Goal: Information Seeking & Learning: Learn about a topic

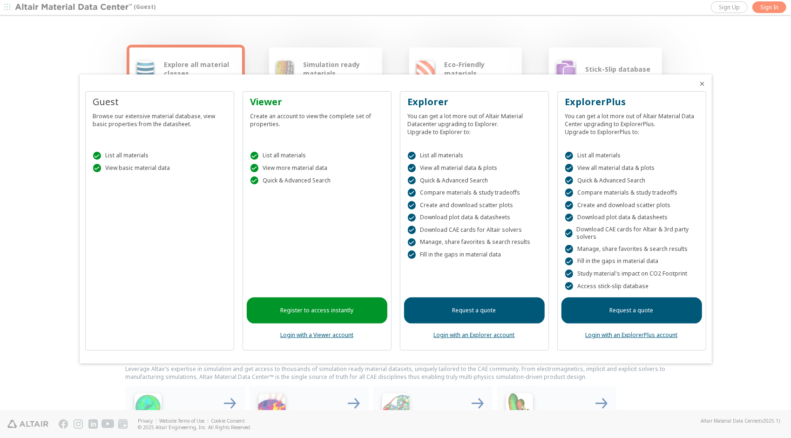
click at [704, 82] on icon "Close" at bounding box center [702, 83] width 7 height 7
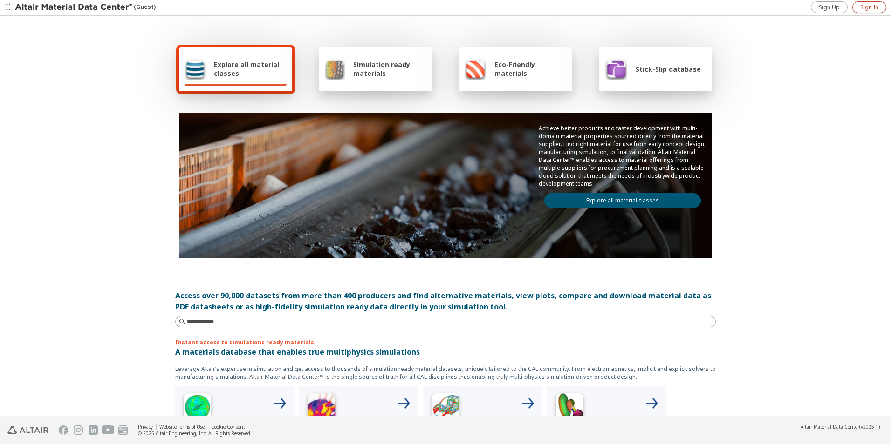
click at [791, 6] on span "Sign In" at bounding box center [869, 7] width 18 height 7
click at [240, 75] on span "Explore all material classes" at bounding box center [250, 69] width 73 height 18
click at [600, 204] on link "Explore all material classes" at bounding box center [622, 200] width 157 height 15
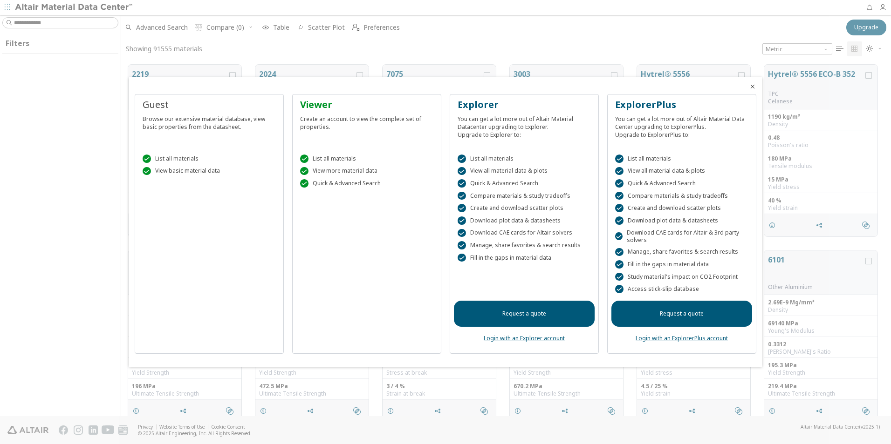
scroll to position [352, 763]
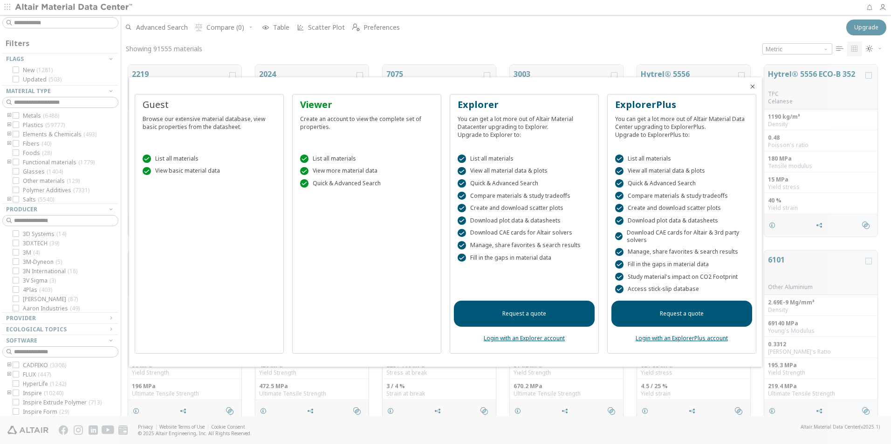
click at [755, 86] on icon "Close" at bounding box center [752, 86] width 7 height 7
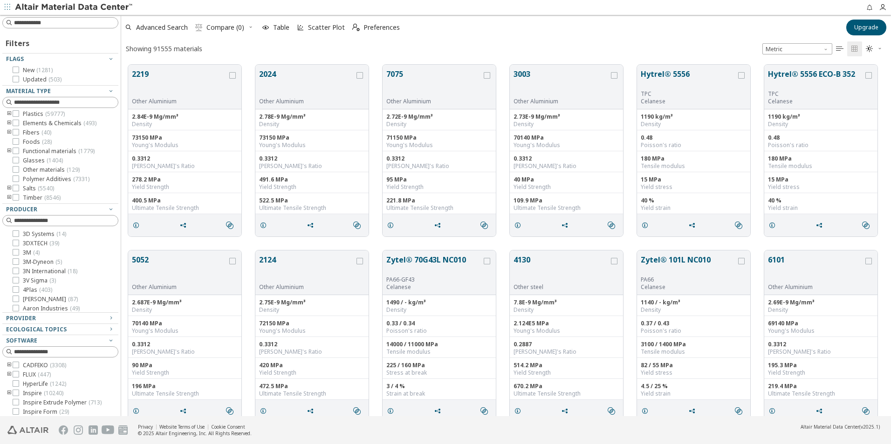
scroll to position [0, 0]
click at [118, 117] on div at bounding box center [118, 216] width 5 height 402
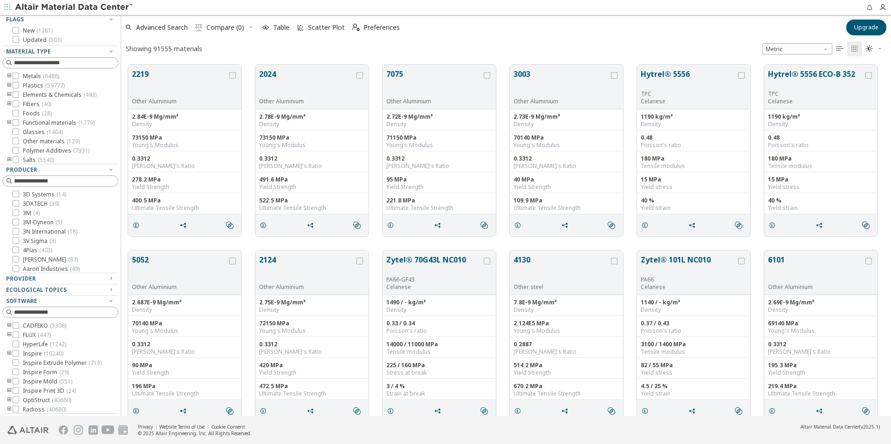
click at [118, 98] on div "Filters Flags New ( 1281 ) Updated ( 503 ) Material Type Metals ( 6488 ) Plasti…" at bounding box center [445, 216] width 891 height 402
click at [115, 100] on div at bounding box center [115, 216] width 5 height 402
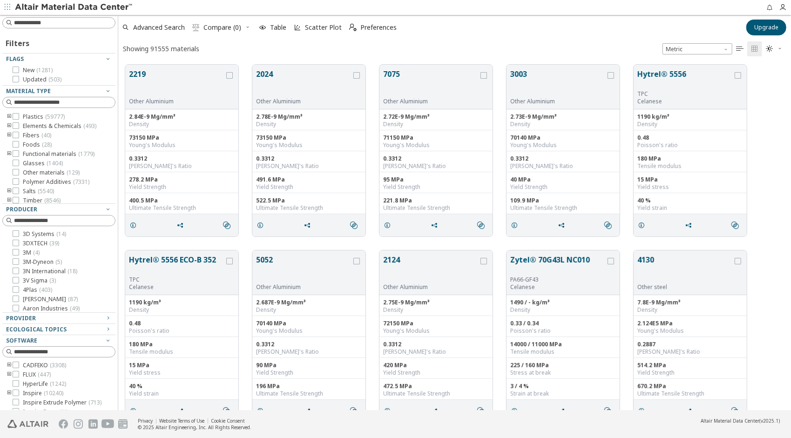
scroll to position [11, 0]
